Goal: Communication & Community: Answer question/provide support

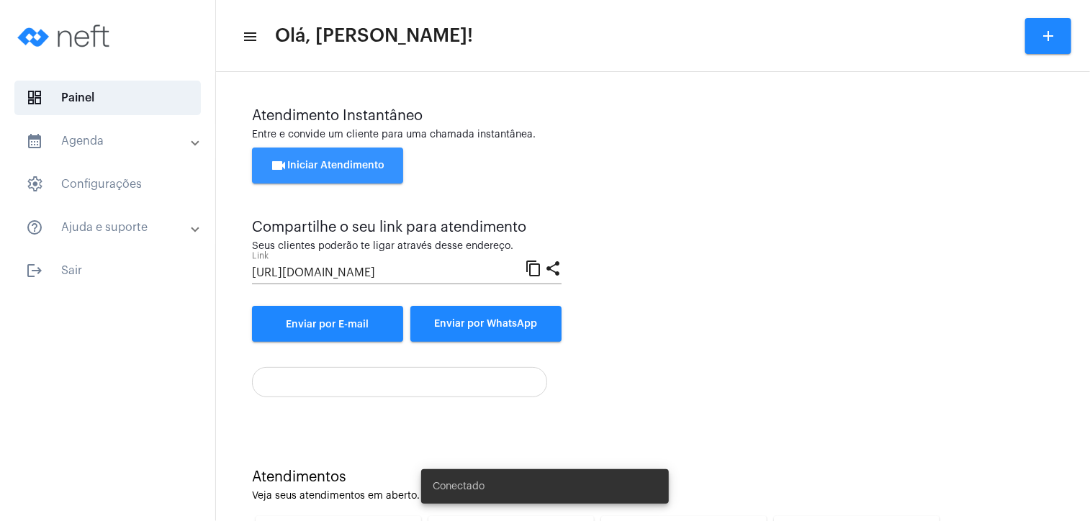
click at [356, 163] on span "videocam Iniciar Atendimento" at bounding box center [328, 166] width 114 height 10
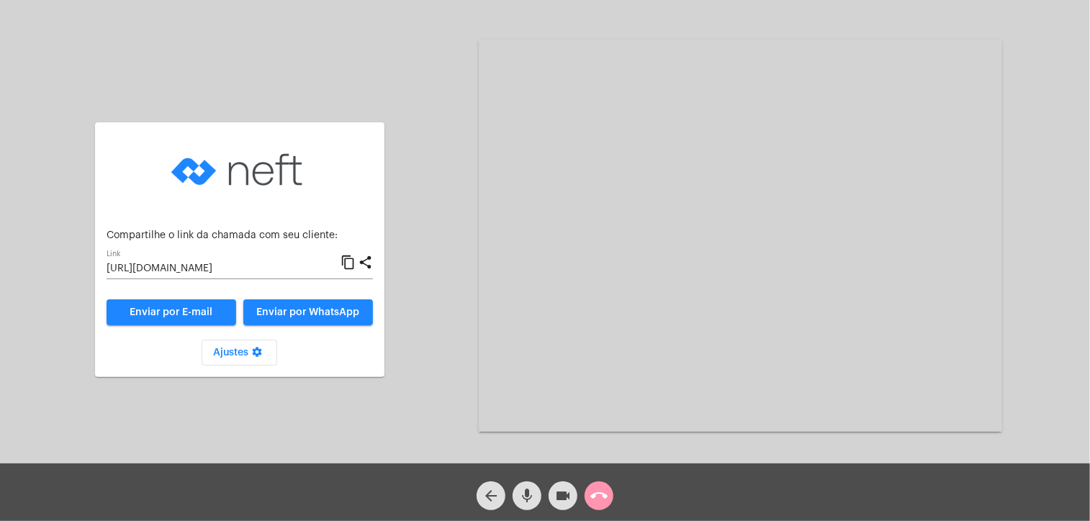
click at [349, 260] on mat-icon "content_copy" at bounding box center [348, 262] width 15 height 17
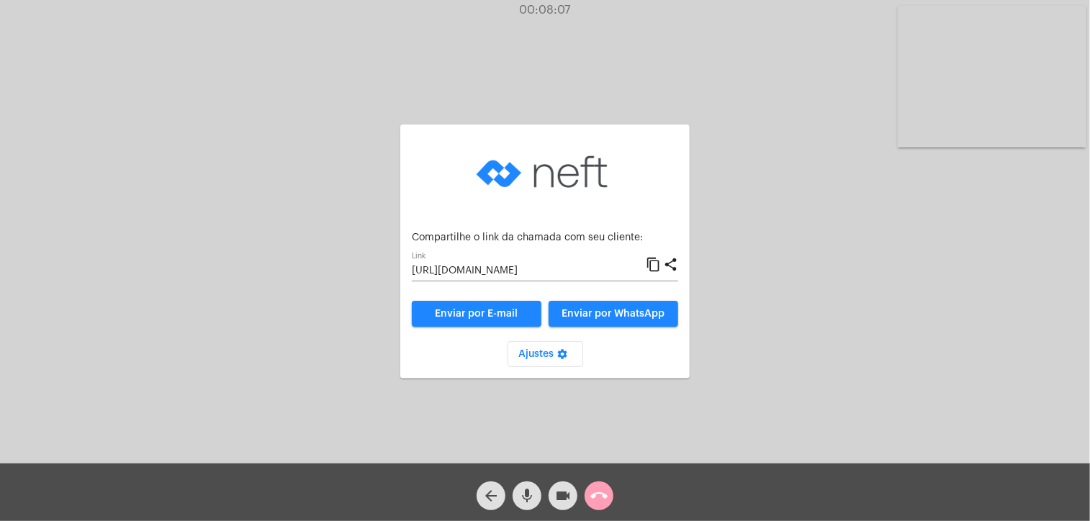
click at [602, 497] on mat-icon "call_end" at bounding box center [598, 495] width 17 height 17
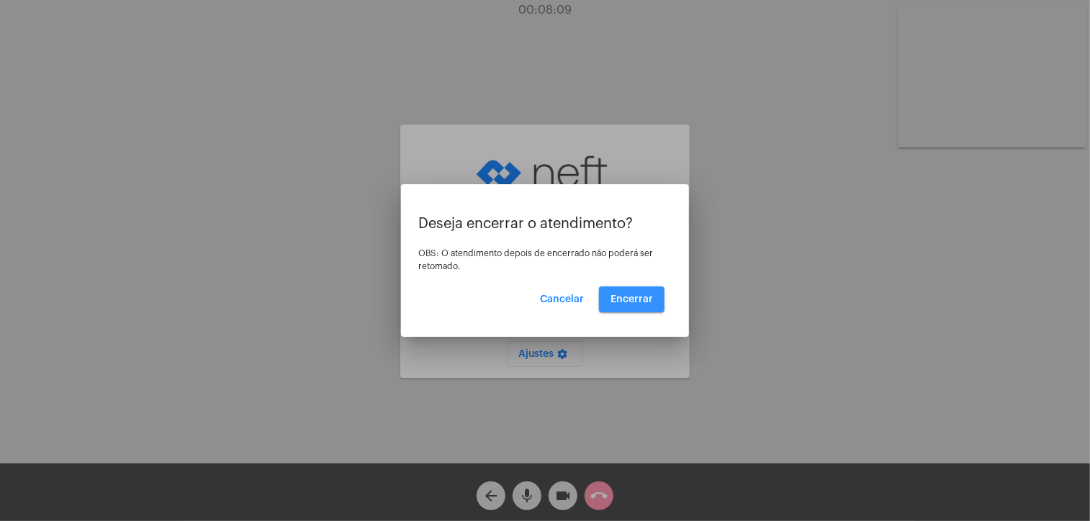
click at [636, 301] on span "Encerrar" at bounding box center [631, 299] width 42 height 10
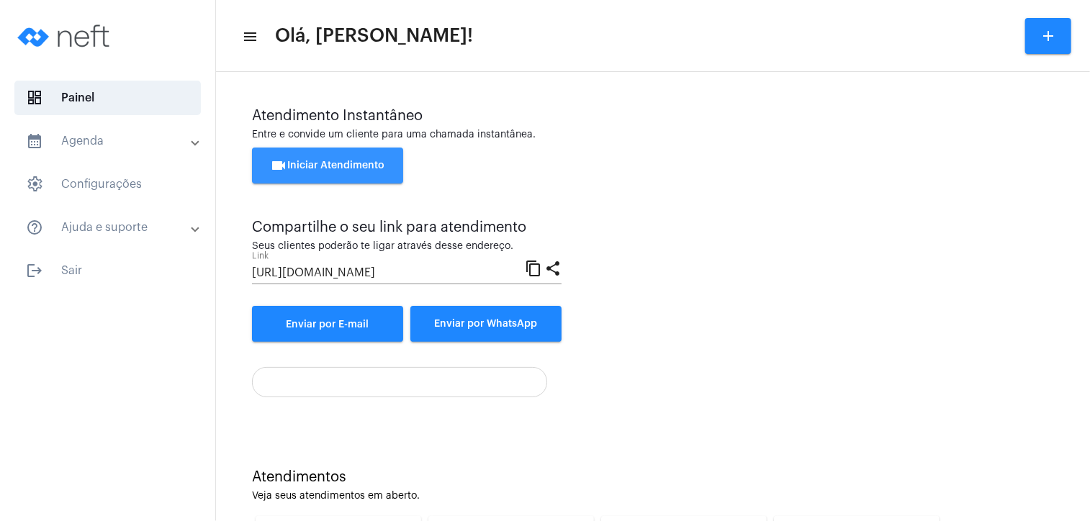
click at [330, 162] on span "videocam Iniciar Atendimento" at bounding box center [328, 166] width 114 height 10
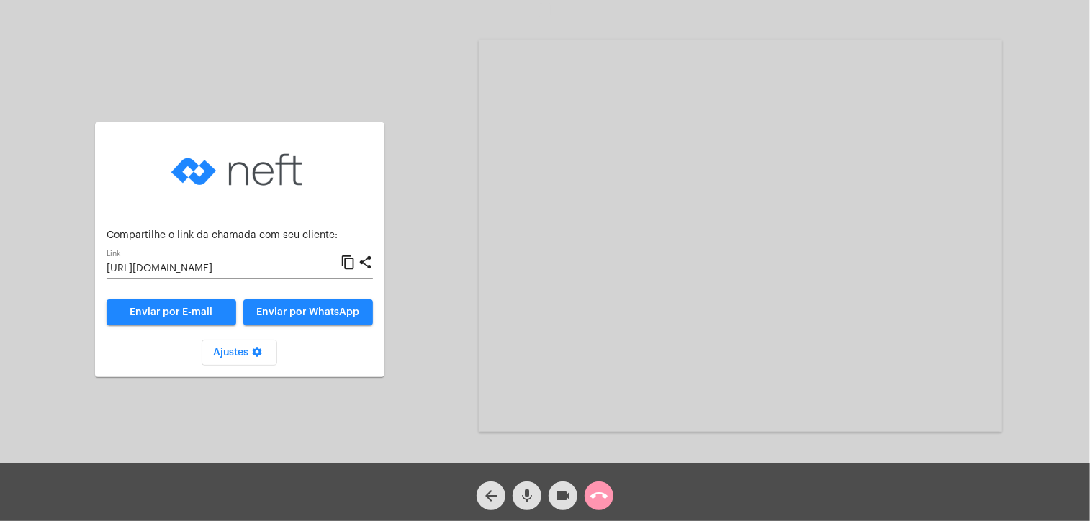
click at [346, 261] on mat-icon "content_copy" at bounding box center [348, 262] width 15 height 17
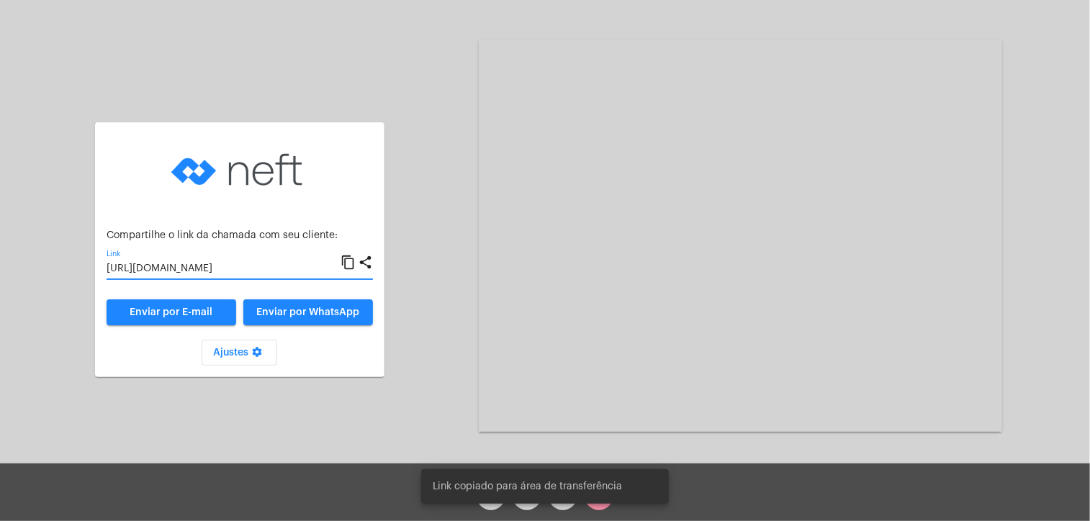
click at [346, 261] on mat-icon "content_copy" at bounding box center [348, 262] width 15 height 17
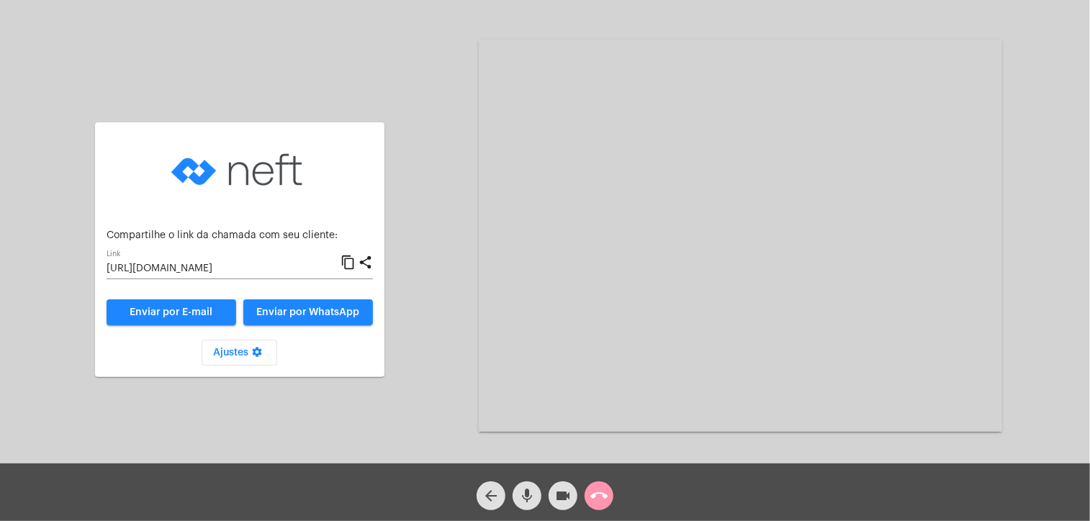
click at [937, 289] on video at bounding box center [740, 236] width 523 height 392
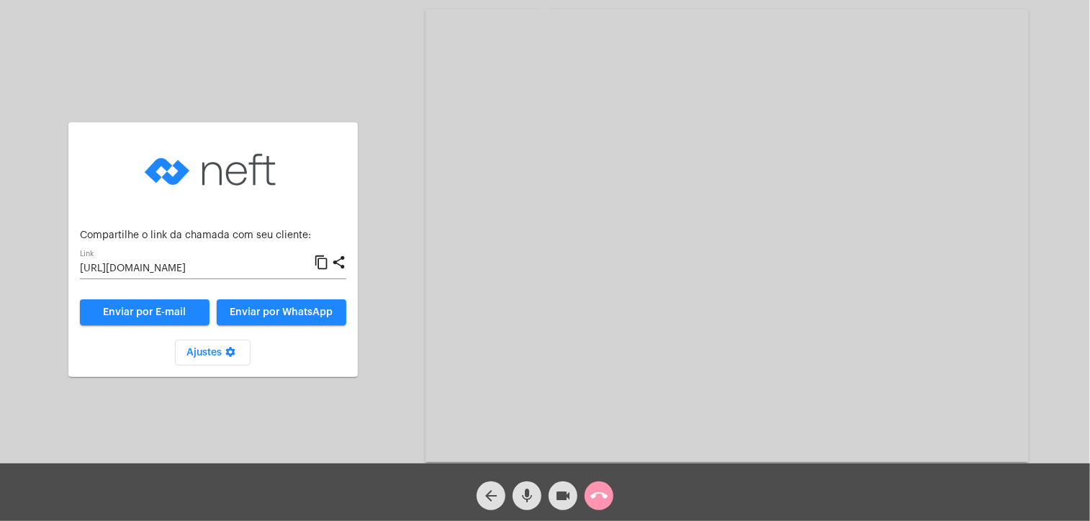
click at [903, 258] on video at bounding box center [726, 235] width 603 height 453
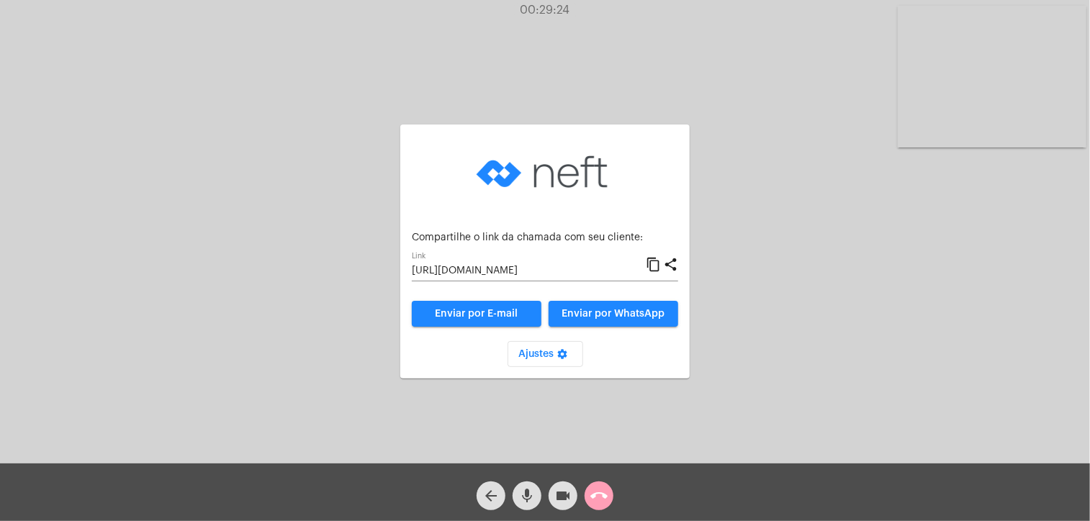
click at [599, 492] on mat-icon "call_end" at bounding box center [598, 495] width 17 height 17
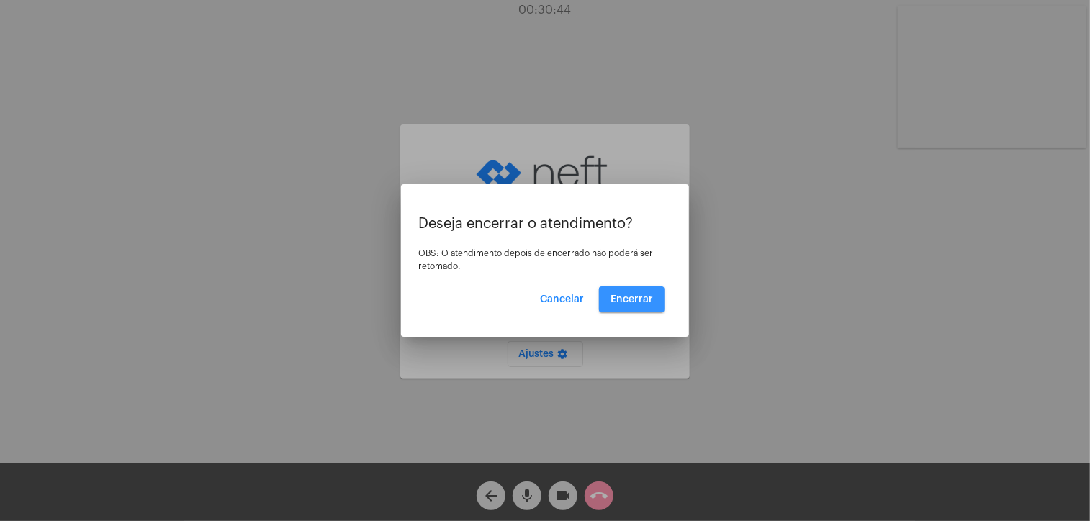
click at [638, 302] on span "Encerrar" at bounding box center [631, 299] width 42 height 10
